Goal: Information Seeking & Learning: Learn about a topic

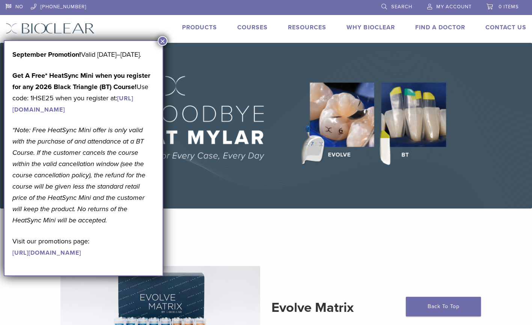
click at [285, 245] on section "Evolve Matrix The Next Evolution in Posterior Matrices Learn More" at bounding box center [265, 319] width 543 height 203
click at [263, 232] on section "Evolve Matrix The Next Evolution in Posterior Matrices Learn More" at bounding box center [265, 319] width 543 height 203
click at [162, 39] on button "×" at bounding box center [163, 41] width 10 height 10
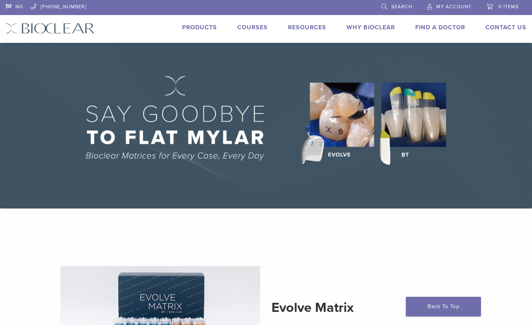
click at [203, 27] on link "Products" at bounding box center [199, 28] width 35 height 8
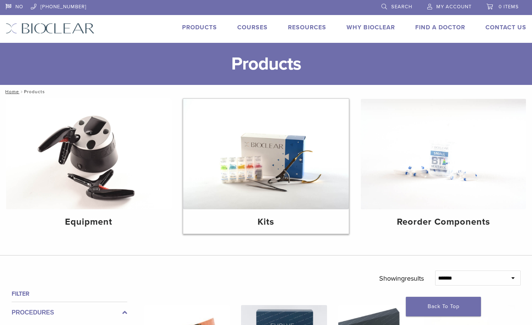
click at [274, 220] on h4 "Kits" at bounding box center [265, 222] width 153 height 14
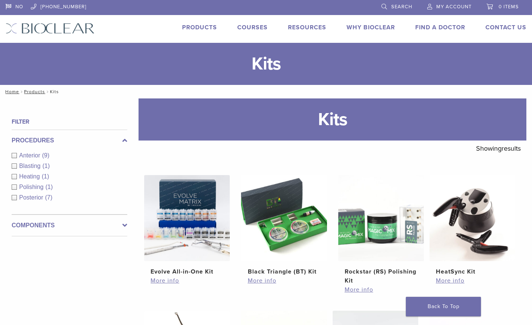
click at [14, 155] on div "Anterior (9)" at bounding box center [70, 155] width 116 height 9
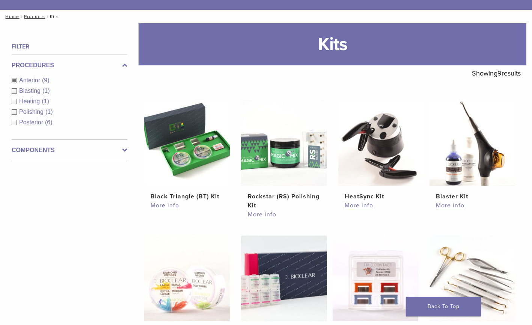
scroll to position [150, 0]
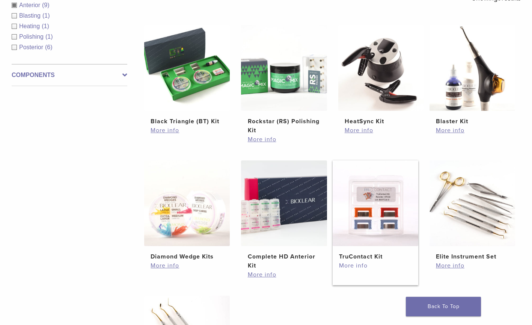
click at [358, 266] on link "More info" at bounding box center [375, 265] width 73 height 9
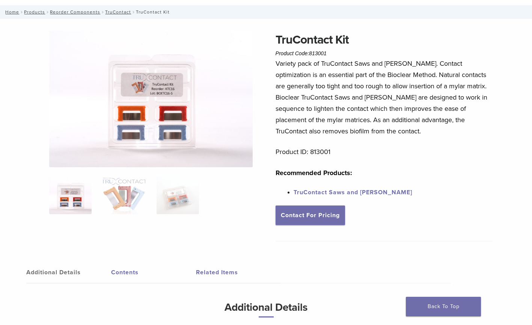
scroll to position [113, 0]
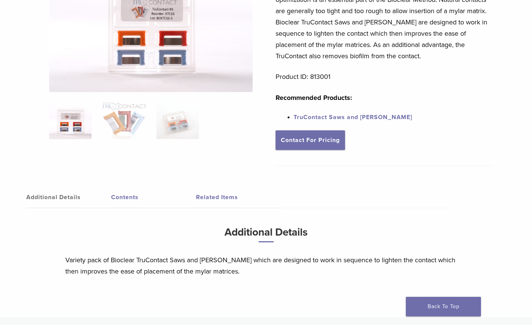
click at [124, 199] on link "Contents" at bounding box center [153, 197] width 85 height 21
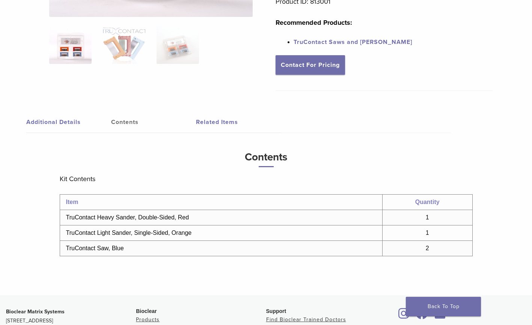
scroll to position [0, 0]
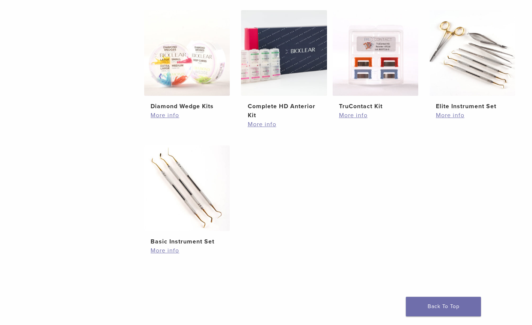
scroll to position [263, 0]
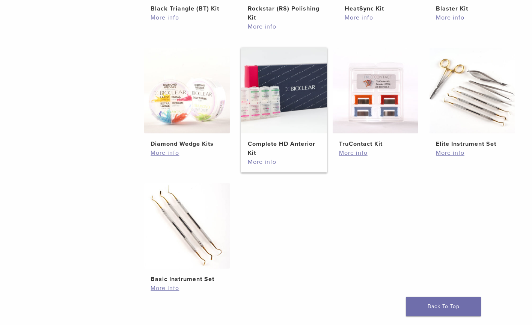
click at [262, 163] on link "More info" at bounding box center [284, 161] width 73 height 9
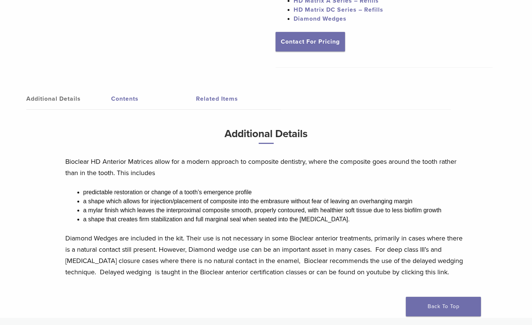
scroll to position [300, 0]
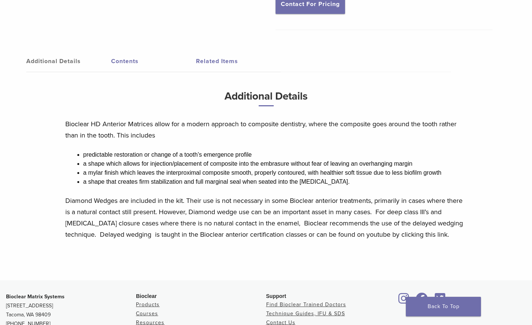
click at [126, 51] on link "Contents" at bounding box center [153, 61] width 85 height 21
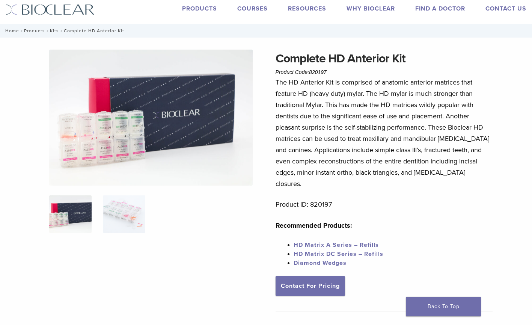
scroll to position [0, 0]
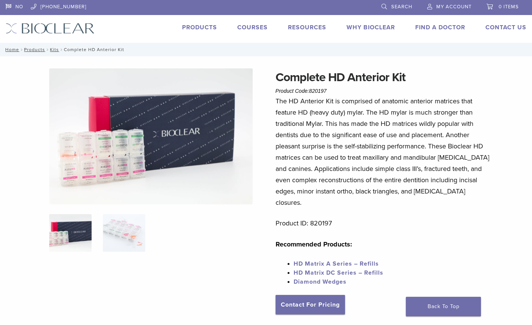
click at [310, 260] on link "HD Matrix A Series – Refills" at bounding box center [335, 264] width 85 height 8
click at [337, 260] on link "HD Matrix A Series – Refills" at bounding box center [335, 264] width 85 height 8
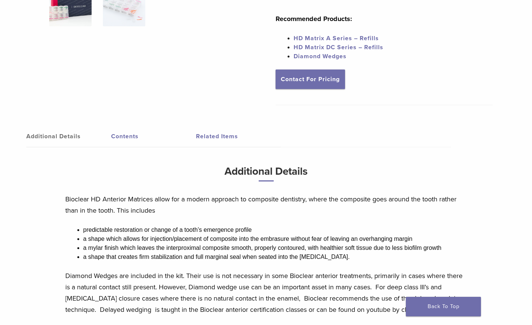
scroll to position [263, 0]
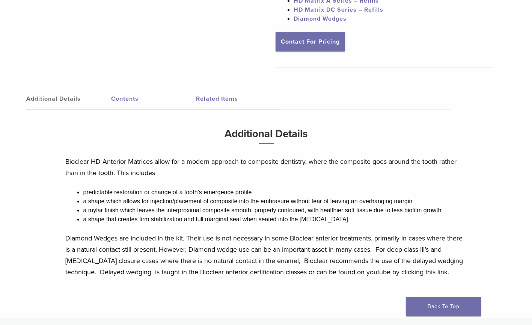
click at [119, 88] on link "Contents" at bounding box center [153, 98] width 85 height 21
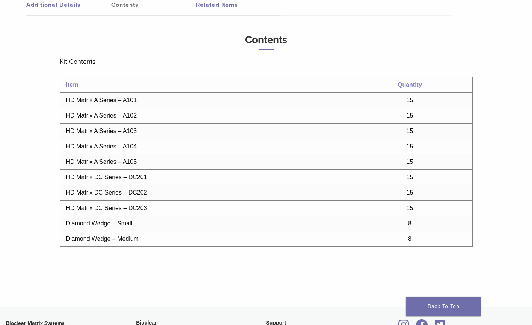
scroll to position [319, 0]
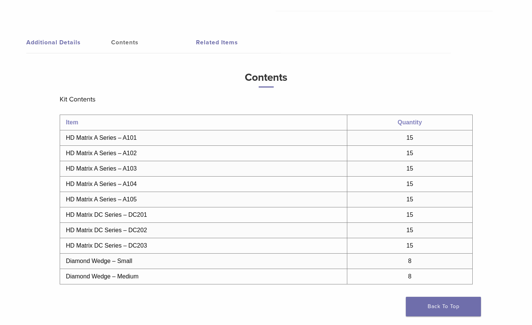
click at [219, 32] on link "Related Items" at bounding box center [238, 42] width 85 height 21
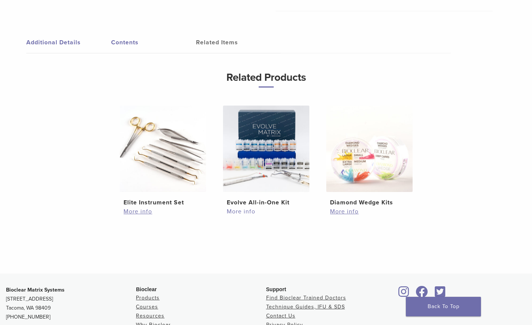
click at [241, 207] on link "More info" at bounding box center [266, 211] width 78 height 9
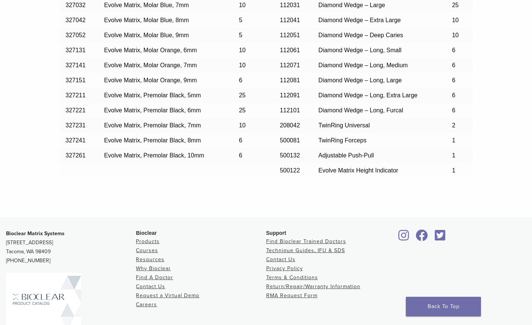
scroll to position [747, 0]
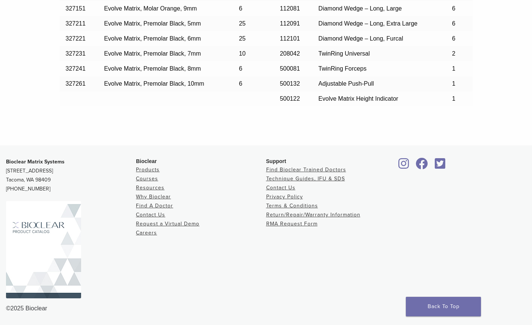
click at [63, 259] on img at bounding box center [43, 249] width 75 height 97
